Goal: Task Accomplishment & Management: Manage account settings

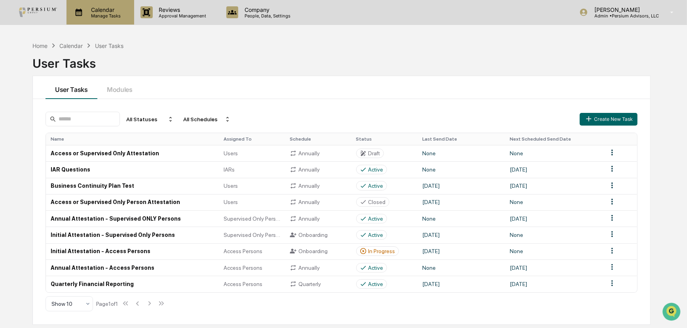
click at [104, 13] on p "Manage Tasks" at bounding box center [105, 16] width 40 height 6
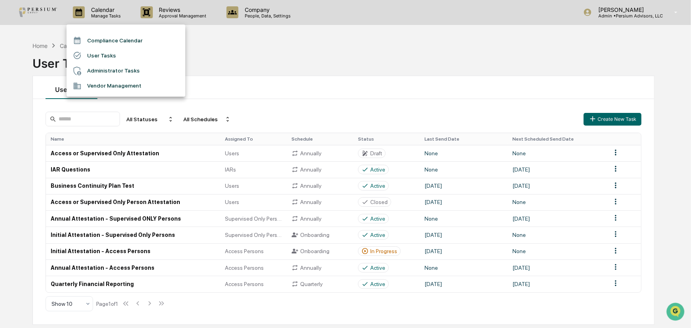
click at [353, 82] on div at bounding box center [345, 164] width 691 height 328
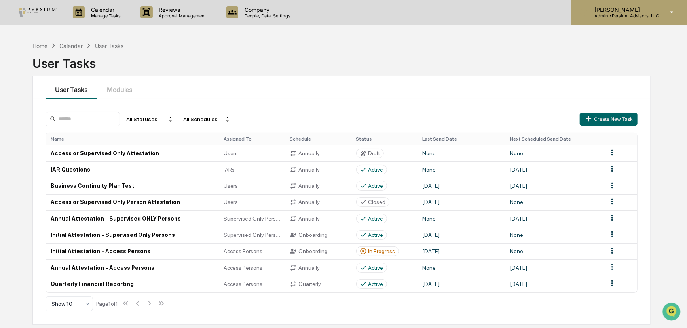
click at [607, 15] on p "Admin • Persium Advisors, LLC" at bounding box center [623, 16] width 71 height 6
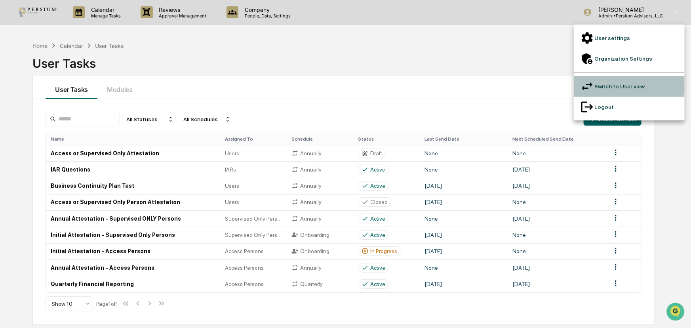
click at [614, 76] on li "Switch to User view..." at bounding box center [629, 86] width 111 height 21
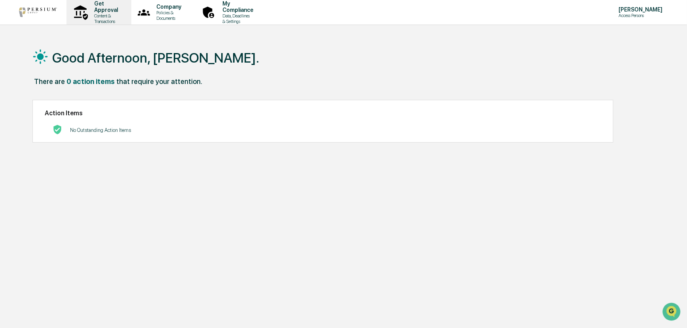
click at [104, 11] on p "Get Approval" at bounding box center [105, 6] width 34 height 13
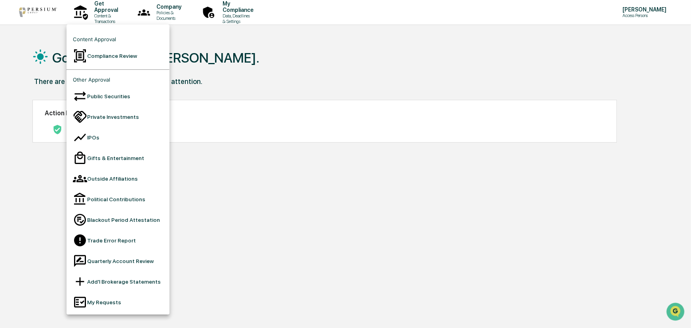
click at [292, 209] on div at bounding box center [345, 164] width 691 height 328
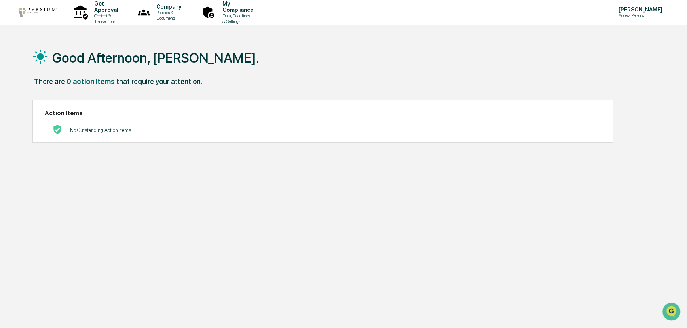
click at [295, 206] on div "Good Afternoon, [PERSON_NAME]. There are 0 action items that require your atten…" at bounding box center [342, 202] width 642 height 328
click at [637, 11] on p "[PERSON_NAME]" at bounding box center [639, 9] width 54 height 6
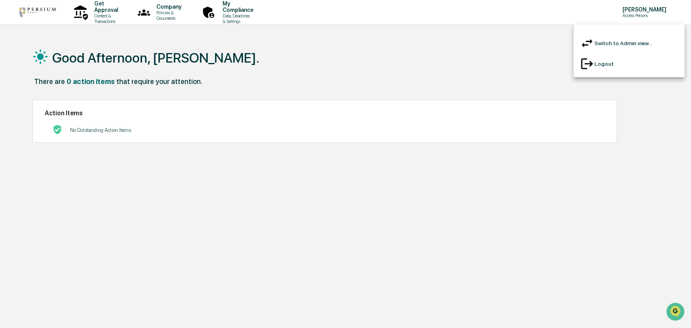
click at [404, 79] on div at bounding box center [345, 164] width 691 height 328
